Goal: Navigation & Orientation: Find specific page/section

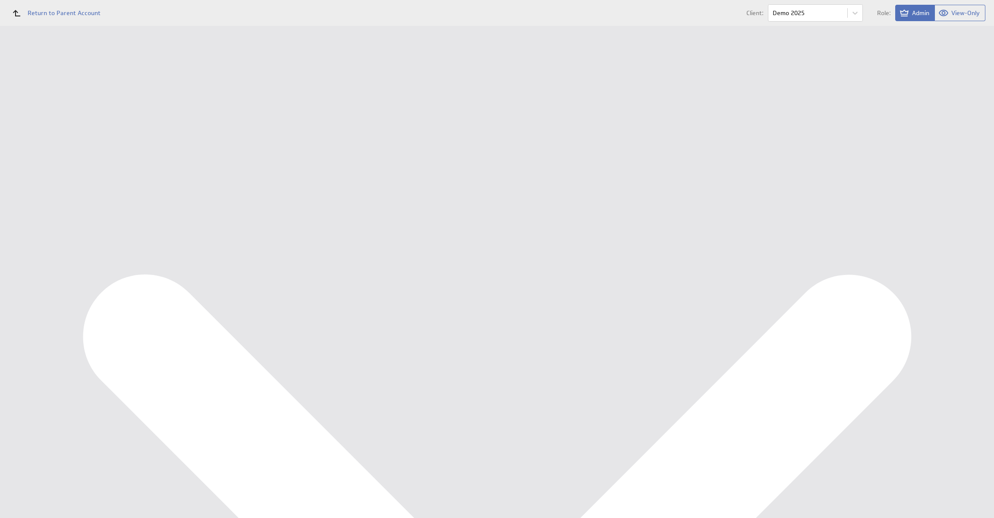
click at [811, 22] on div "Return to Parent Account Client: Demo 2025 Role: Admin View-Only" at bounding box center [497, 13] width 994 height 26
click at [53, 101] on div "Financieel KPI Dashboard" at bounding box center [64, 100] width 87 height 8
click at [61, 127] on li "Financieel KPI Dashboard Management Dashboard" at bounding box center [56, 107] width 112 height 42
click at [55, 110] on div "Management Dashboard" at bounding box center [56, 114] width 112 height 15
